Goal: Check status: Check status

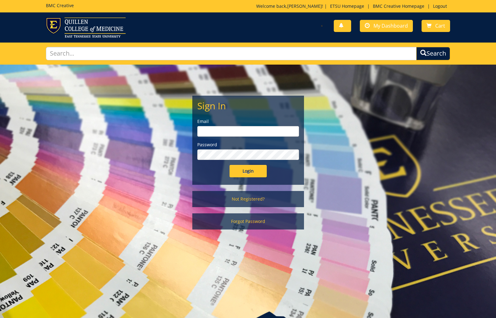
type input "[EMAIL_ADDRESS][DOMAIN_NAME]"
click at [251, 177] on div "Sign In Email tallentml@etsu.edu Password Login" at bounding box center [248, 140] width 111 height 88
click at [252, 172] on input "Login" at bounding box center [248, 171] width 37 height 12
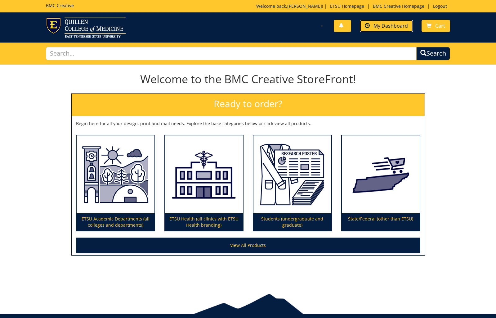
click at [390, 25] on span "My Dashboard" at bounding box center [390, 25] width 34 height 7
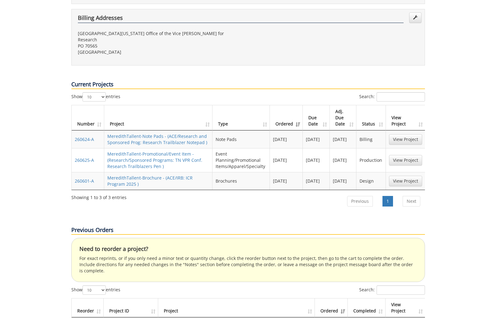
scroll to position [217, 0]
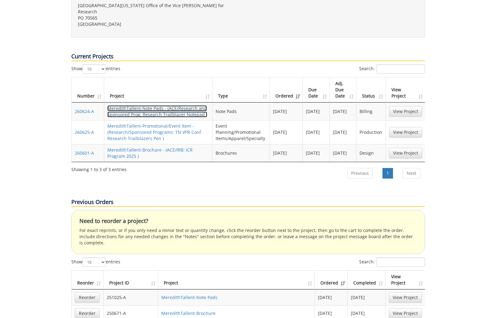
click at [153, 105] on link "MeredithTallent-Note Pads - (ACE/Research and Sponsored Prog: Research Trailbla…" at bounding box center [157, 111] width 100 height 12
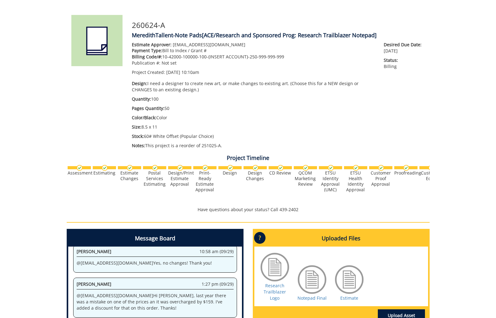
scroll to position [172, 0]
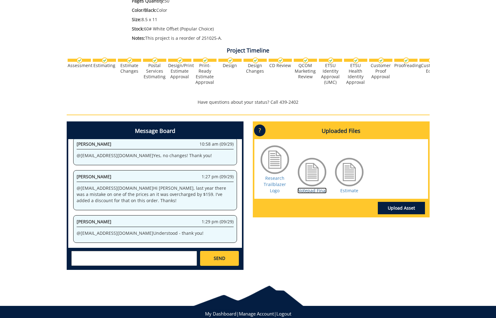
click at [309, 188] on link "Notepad Final" at bounding box center [311, 190] width 29 height 6
click at [354, 186] on div at bounding box center [349, 171] width 31 height 31
click at [349, 190] on link "Estimate" at bounding box center [349, 190] width 18 height 6
